Goal: Check status: Check status

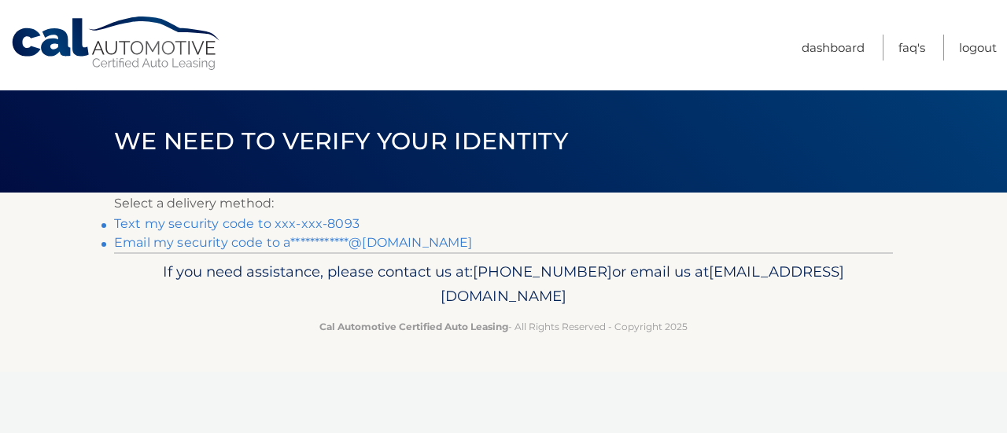
click at [263, 225] on link "Text my security code to xxx-xxx-8093" at bounding box center [236, 223] width 245 height 15
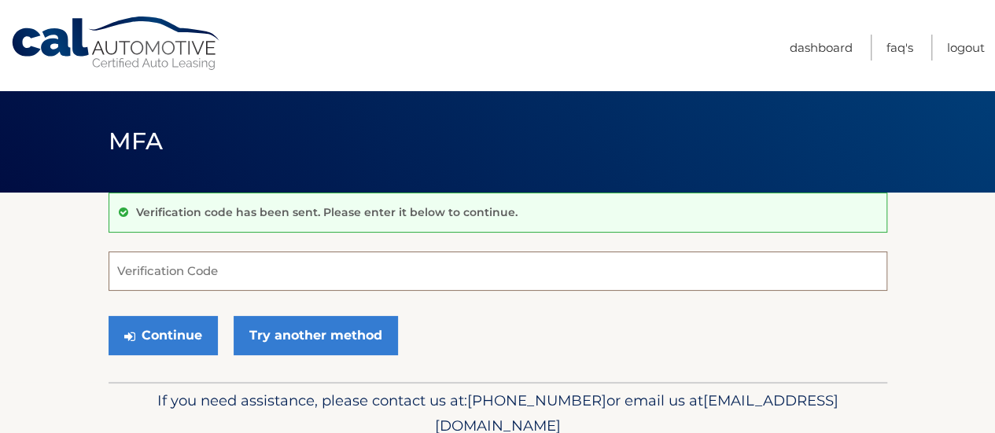
click at [208, 262] on input "Verification Code" at bounding box center [498, 271] width 779 height 39
type input "850047"
click at [168, 356] on div "Continue Try another method" at bounding box center [498, 336] width 779 height 53
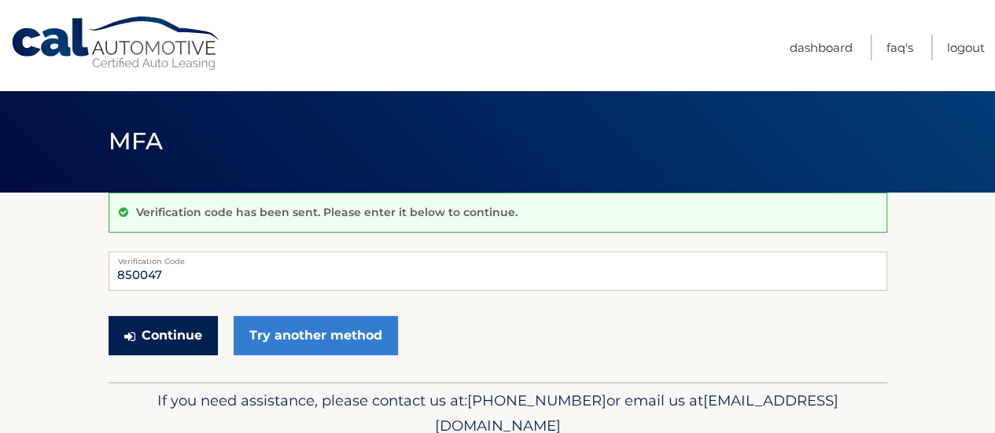
click at [169, 327] on button "Continue" at bounding box center [163, 335] width 109 height 39
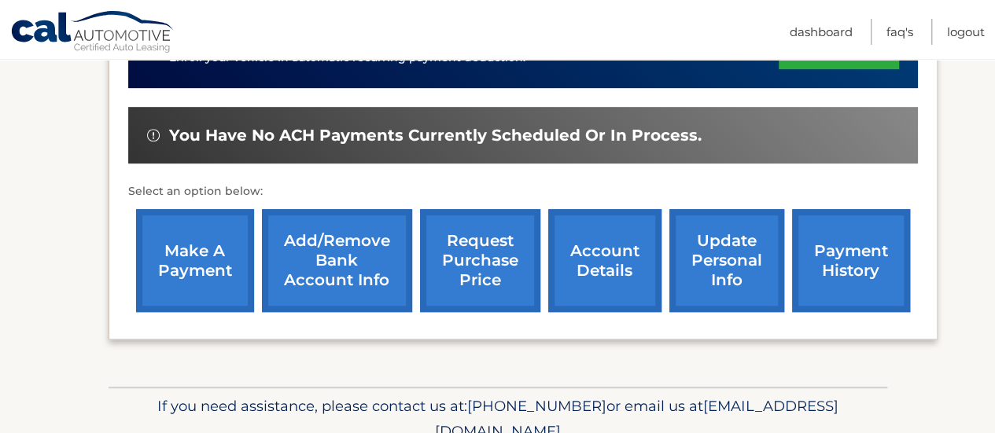
scroll to position [448, 0]
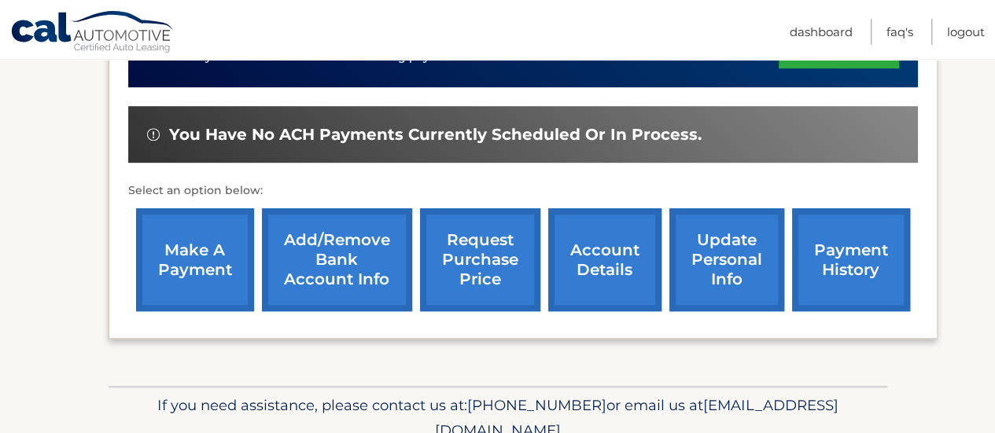
click at [859, 255] on link "payment history" at bounding box center [851, 259] width 118 height 103
